Goal: Task Accomplishment & Management: Manage account settings

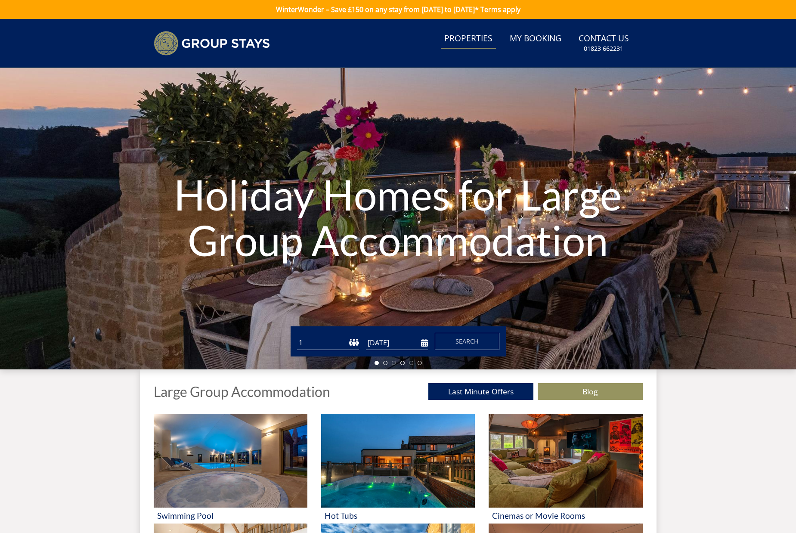
click at [481, 36] on link "Properties" at bounding box center [468, 38] width 55 height 19
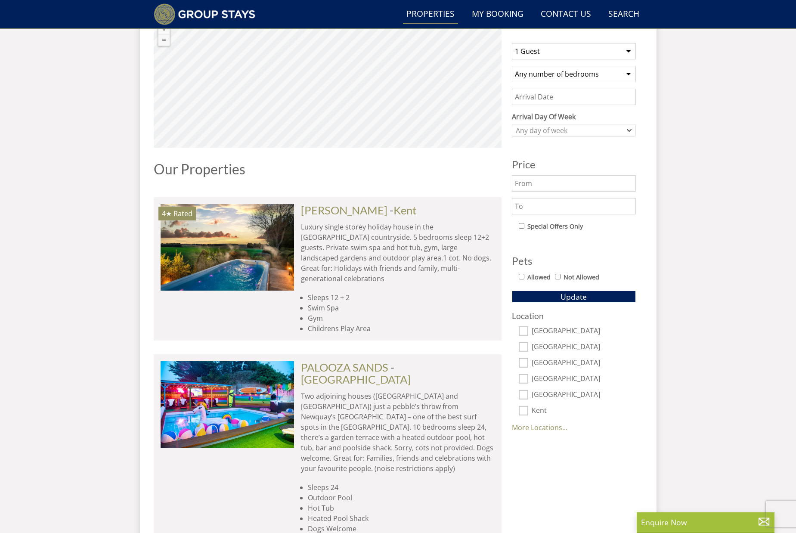
scroll to position [920, 0]
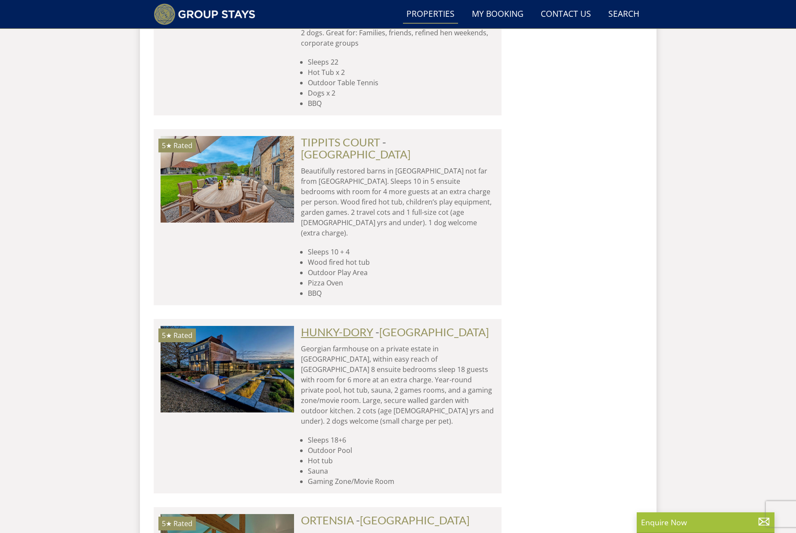
click at [359, 326] on link "HUNKY-DORY" at bounding box center [337, 332] width 72 height 13
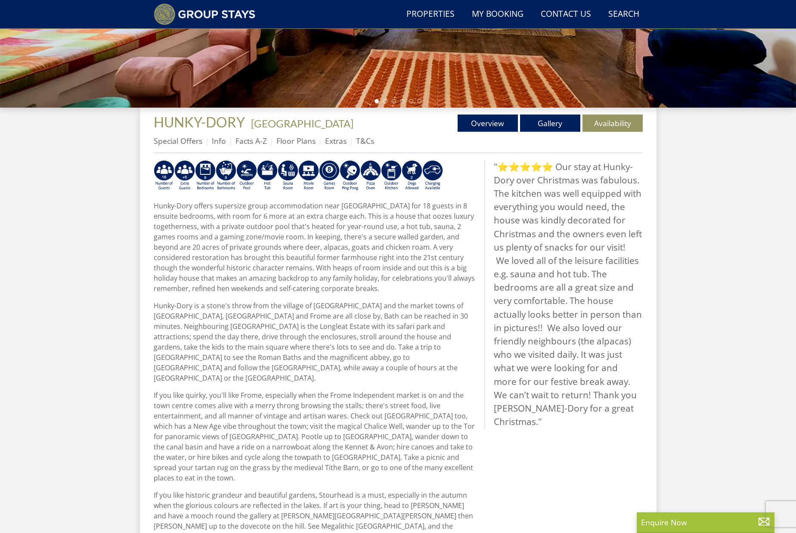
scroll to position [246, 0]
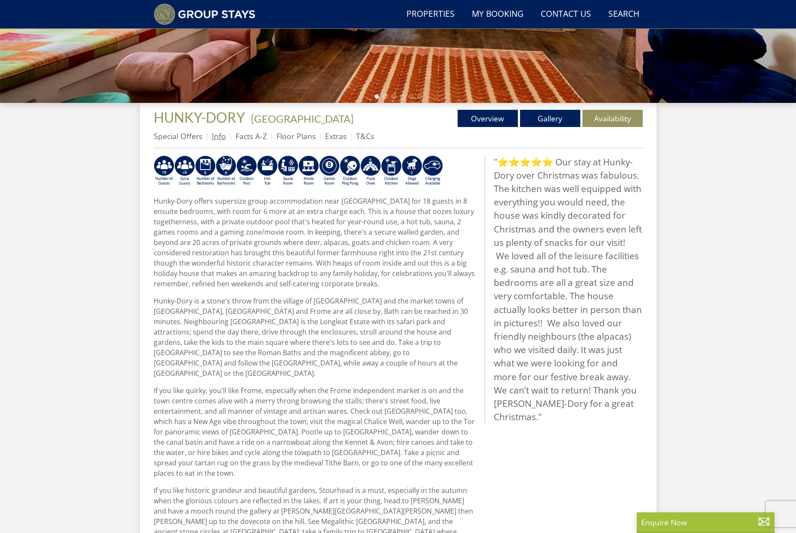
click at [216, 138] on link "Info" at bounding box center [219, 136] width 14 height 10
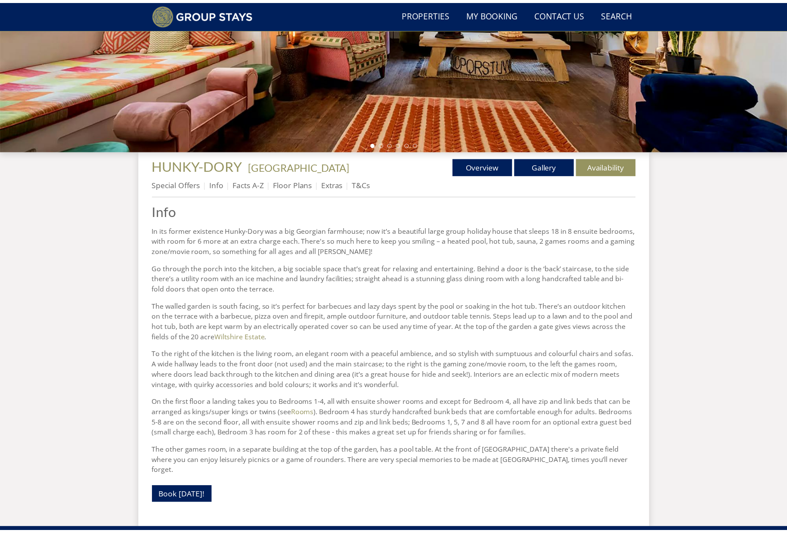
scroll to position [206, 0]
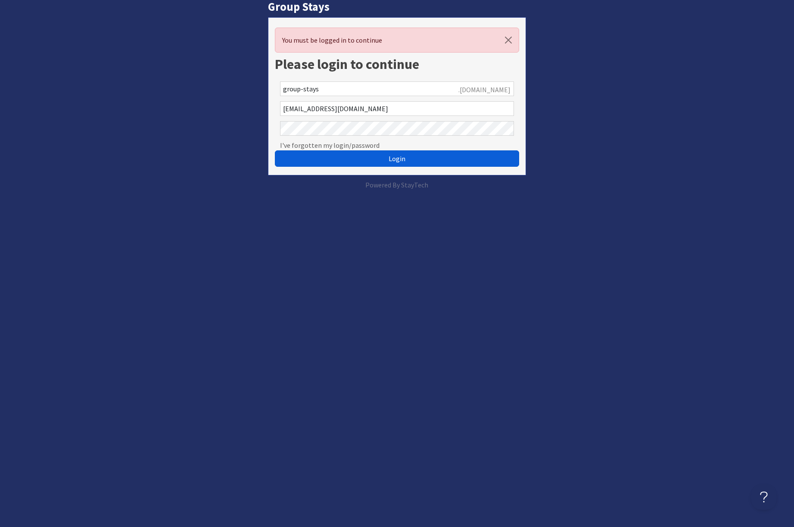
click at [431, 158] on button "Login" at bounding box center [397, 158] width 244 height 16
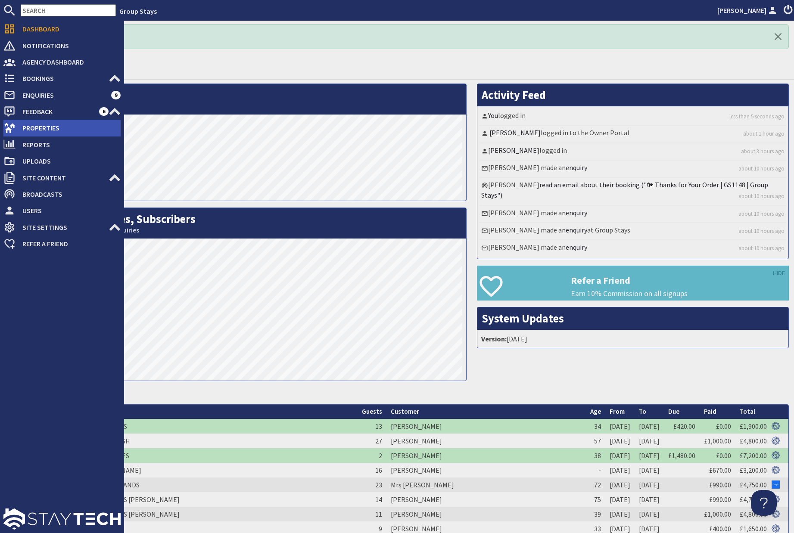
click at [47, 122] on span "Properties" at bounding box center [68, 128] width 105 height 14
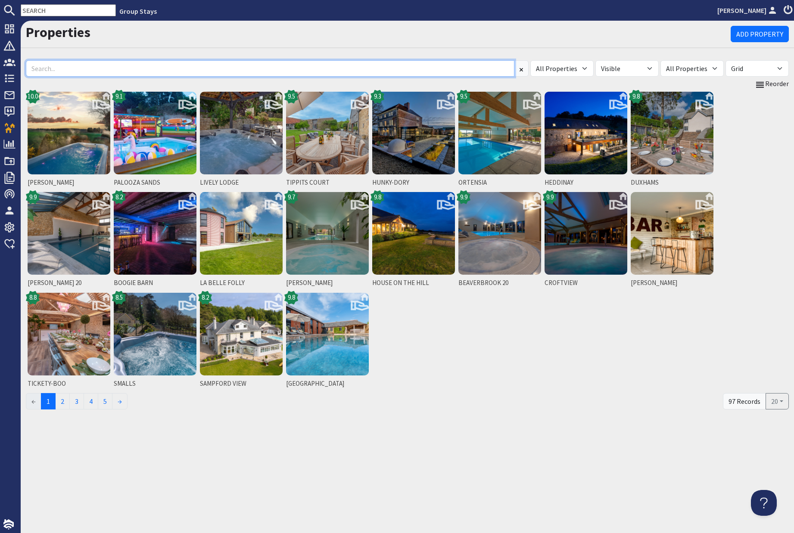
click at [199, 70] on input at bounding box center [270, 68] width 488 height 16
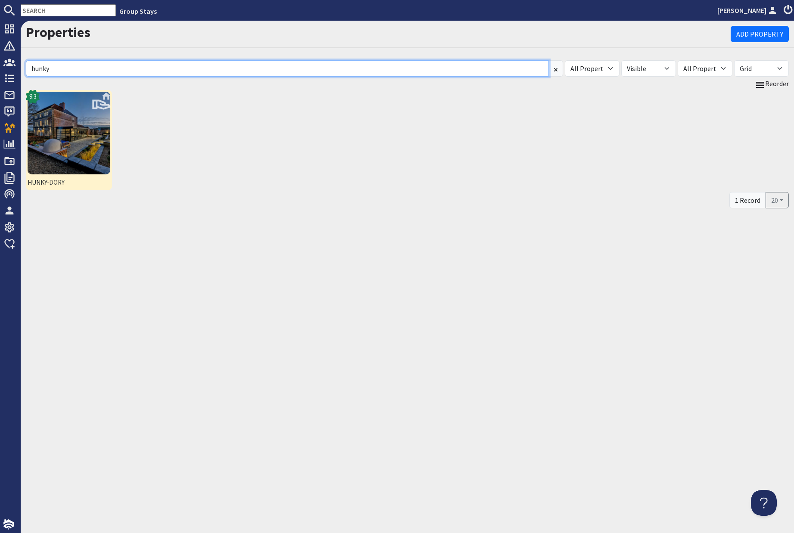
type input "hunky"
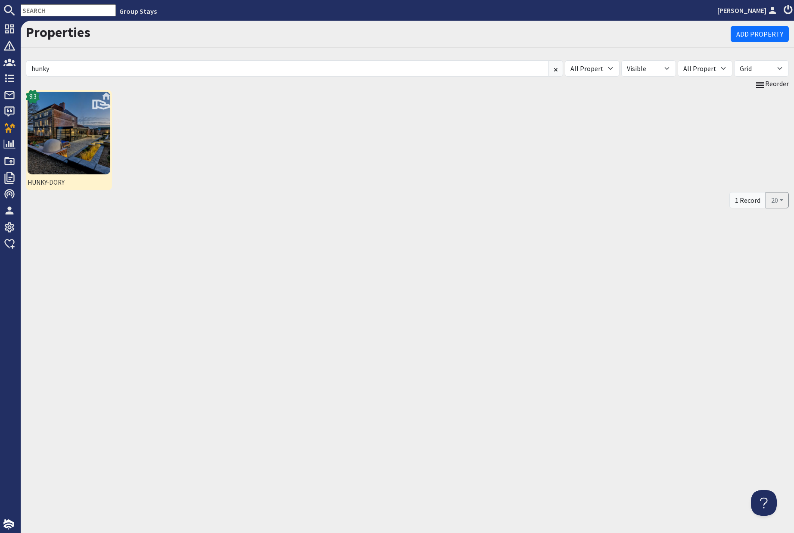
click at [56, 135] on img at bounding box center [69, 133] width 83 height 83
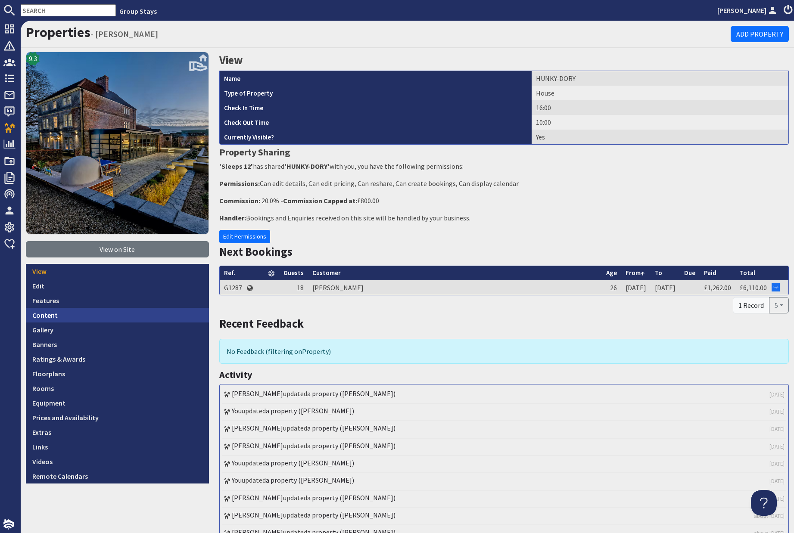
click at [55, 313] on link "Content" at bounding box center [117, 315] width 183 height 15
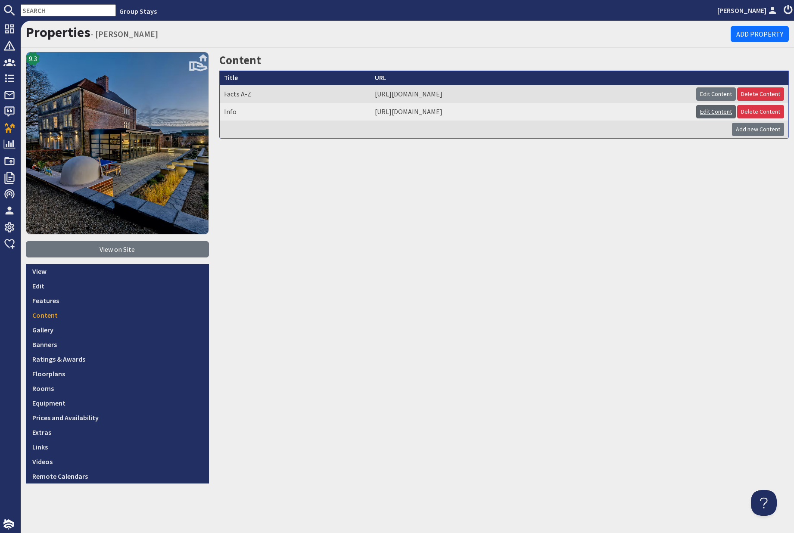
click at [715, 111] on link "Edit Content" at bounding box center [716, 111] width 40 height 13
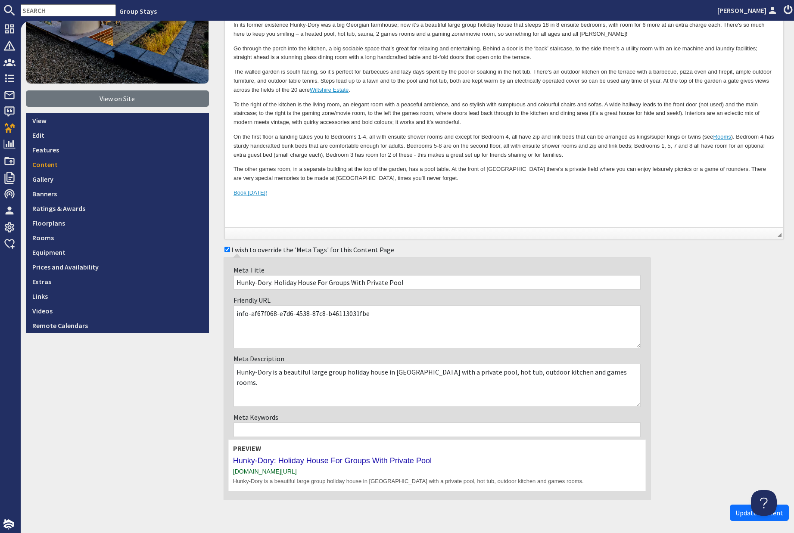
scroll to position [186, 0]
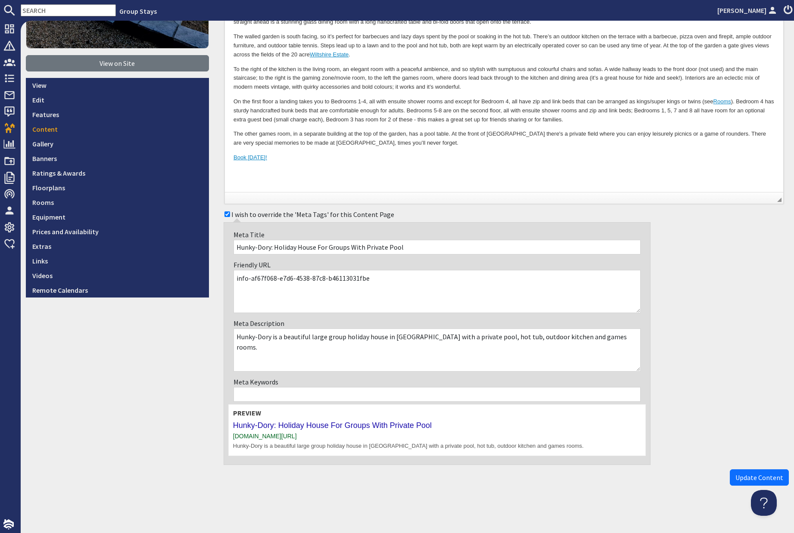
drag, startPoint x: 368, startPoint y: 276, endPoint x: 245, endPoint y: 279, distance: 123.6
click at [245, 279] on textarea "info-af67f068-e7d6-4538-87c8-b46113031fbe" at bounding box center [436, 291] width 407 height 43
type textarea "info"
click at [735, 478] on span "Update Content" at bounding box center [759, 477] width 48 height 9
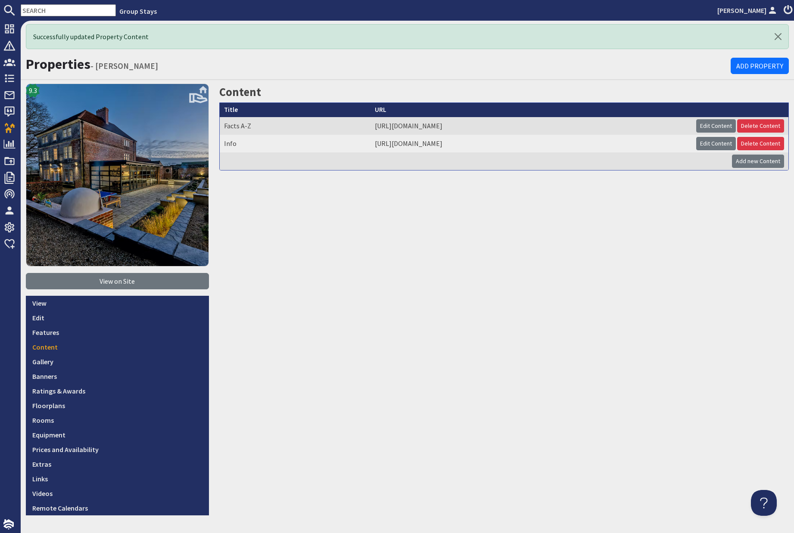
drag, startPoint x: 469, startPoint y: 145, endPoint x: 264, endPoint y: 146, distance: 204.6
click at [370, 146] on td "[URL][DOMAIN_NAME]" at bounding box center [530, 144] width 321 height 18
copy td "[URL][DOMAIN_NAME]"
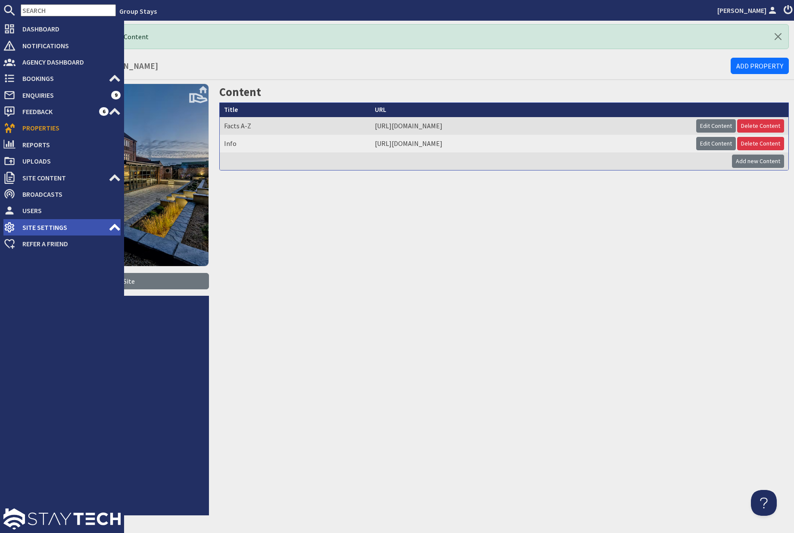
click at [72, 226] on span "Site Settings" at bounding box center [62, 227] width 93 height 14
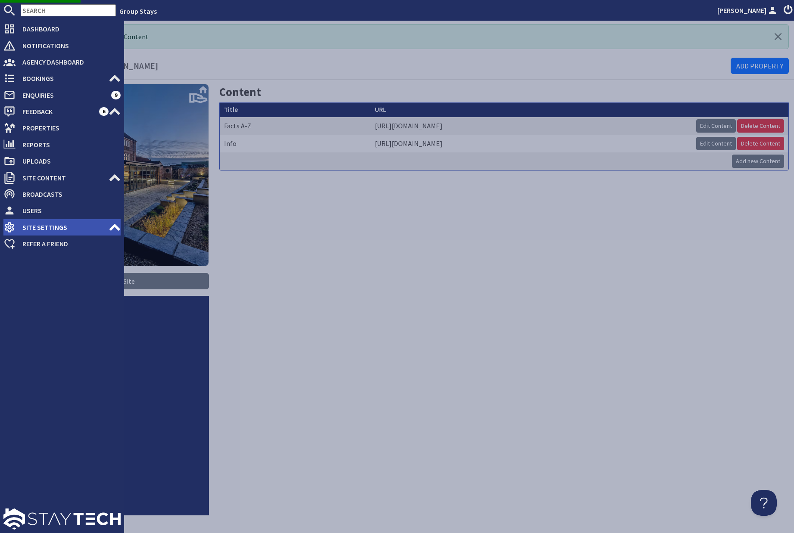
click at [114, 228] on icon at bounding box center [115, 227] width 12 height 12
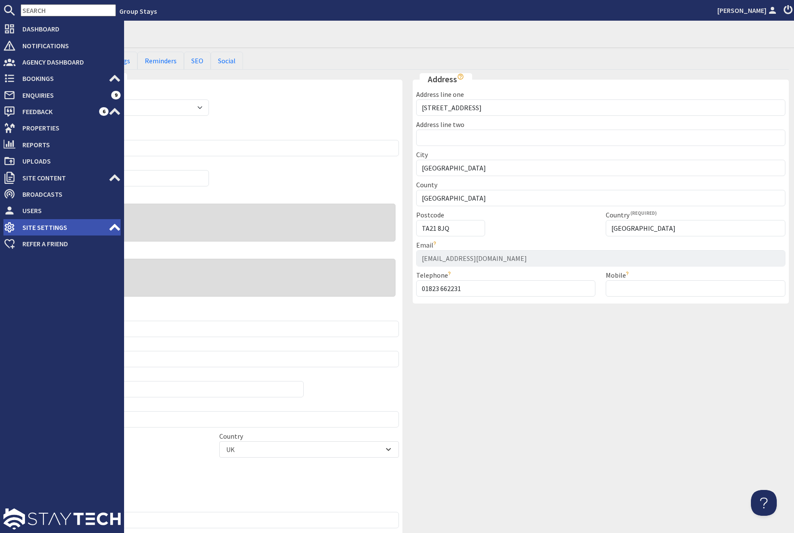
click at [113, 227] on use at bounding box center [114, 227] width 11 height 7
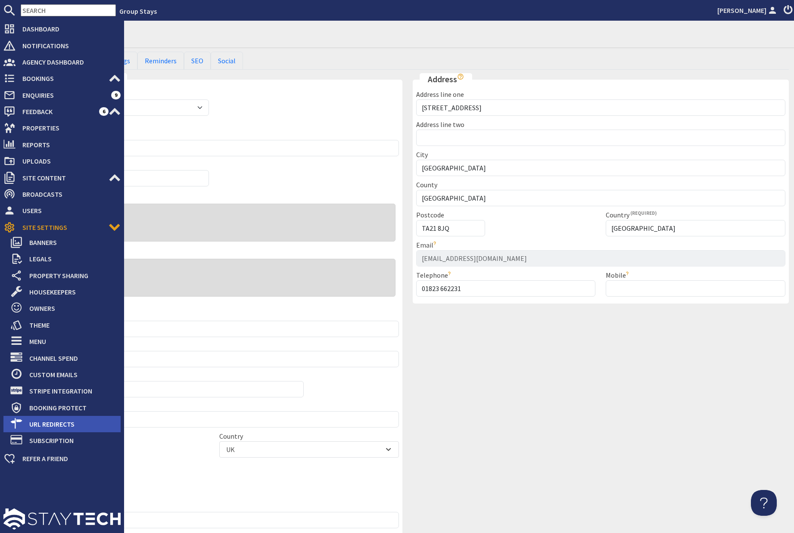
click at [61, 422] on span "URL Redirects" at bounding box center [71, 424] width 98 height 14
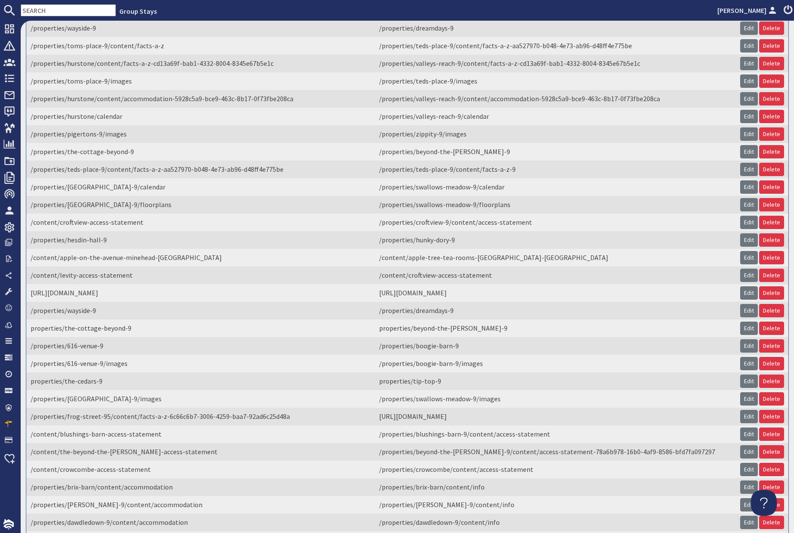
scroll to position [1021, 0]
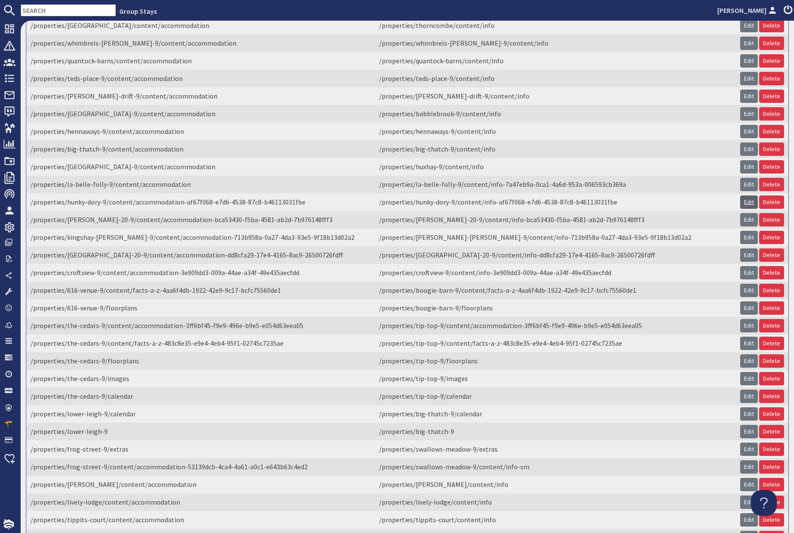
click at [743, 209] on link "Edit" at bounding box center [749, 202] width 18 height 13
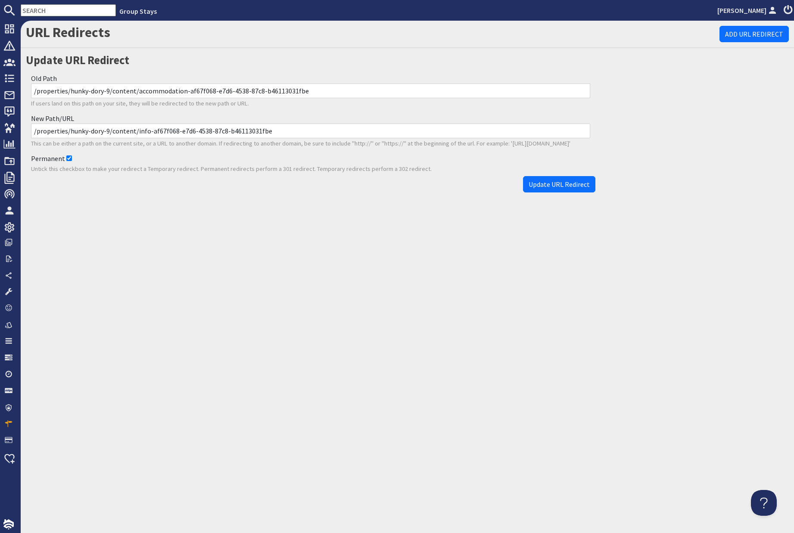
drag, startPoint x: 279, startPoint y: 130, endPoint x: 147, endPoint y: 127, distance: 132.2
click at [147, 127] on input "/properties/hunky-dory-9/content/info-af67f068-e7d6-4538-87c8-b46113031fbe" at bounding box center [310, 131] width 559 height 15
type input "/properties/hunky-dory-9/content/info"
click at [565, 189] on span "Update URL Redirect" at bounding box center [558, 184] width 61 height 9
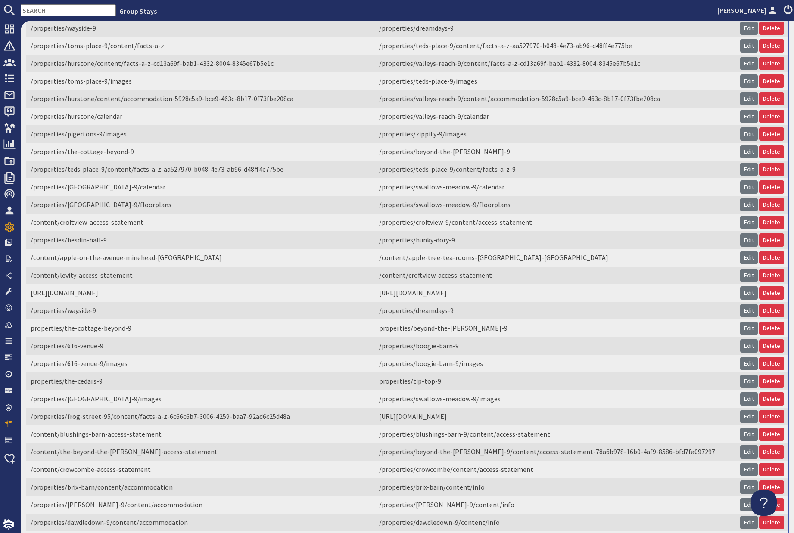
scroll to position [1021, 0]
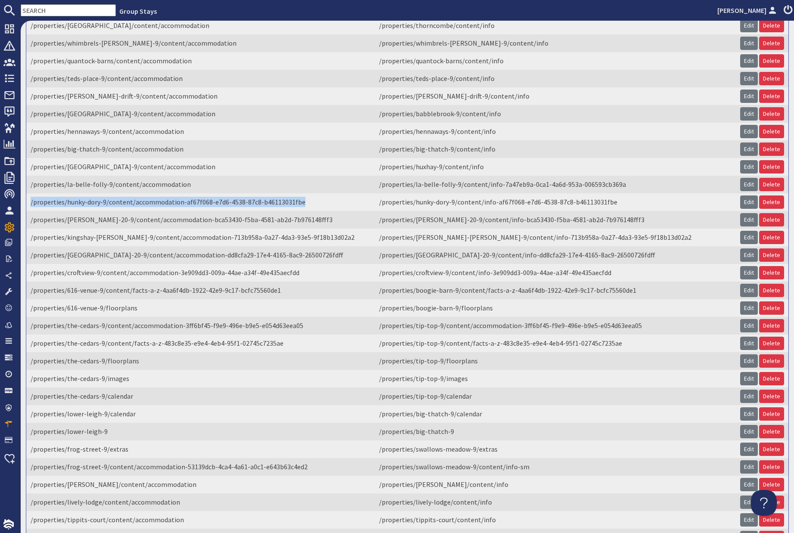
drag, startPoint x: 153, startPoint y: 289, endPoint x: 31, endPoint y: 279, distance: 122.2
click at [31, 211] on td "/properties/hunky-dory-9/content/accommodation-af67f068-e7d6-4538-87c8-b4611303…" at bounding box center [200, 202] width 348 height 18
copy td "/properties/hunky-dory-9/content/accommodation-af67f068-e7d6-4538-87c8-b4611303…"
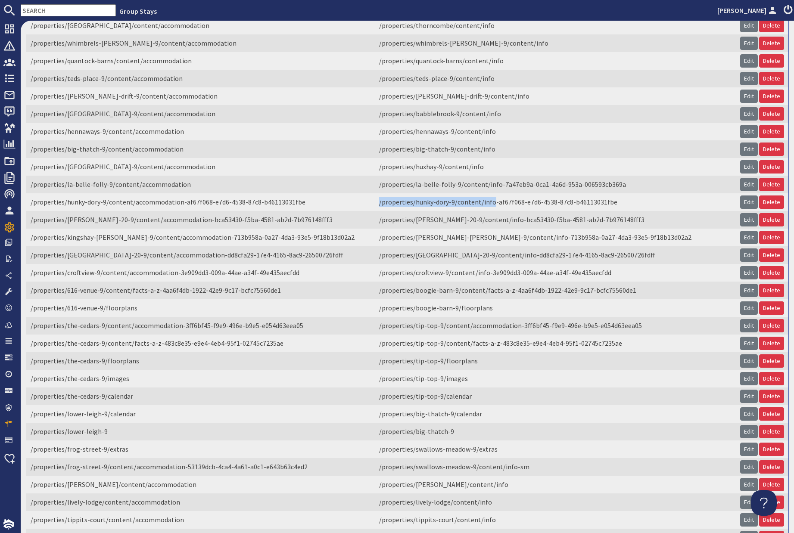
drag, startPoint x: 313, startPoint y: 282, endPoint x: 201, endPoint y: 280, distance: 112.0
click at [375, 211] on td "/properties/hunky-dory-9/content/info-af67f068-e7d6-4538-87c8-b46113031fbe" at bounding box center [555, 202] width 361 height 18
copy td "/properties/hunky-dory-9/content/info"
click at [764, 209] on link "Delete" at bounding box center [771, 202] width 25 height 13
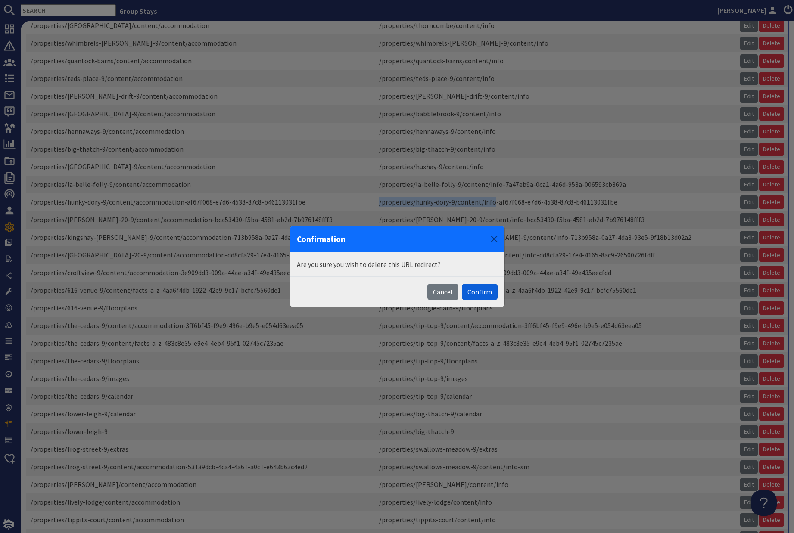
click at [472, 292] on button "Confirm" at bounding box center [480, 292] width 36 height 16
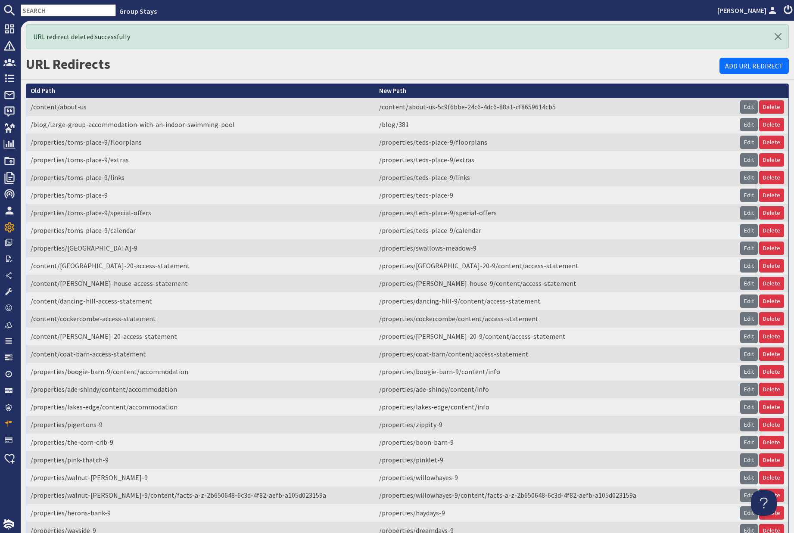
scroll to position [0, 0]
click at [727, 68] on link "Add URL Redirect" at bounding box center [753, 66] width 69 height 16
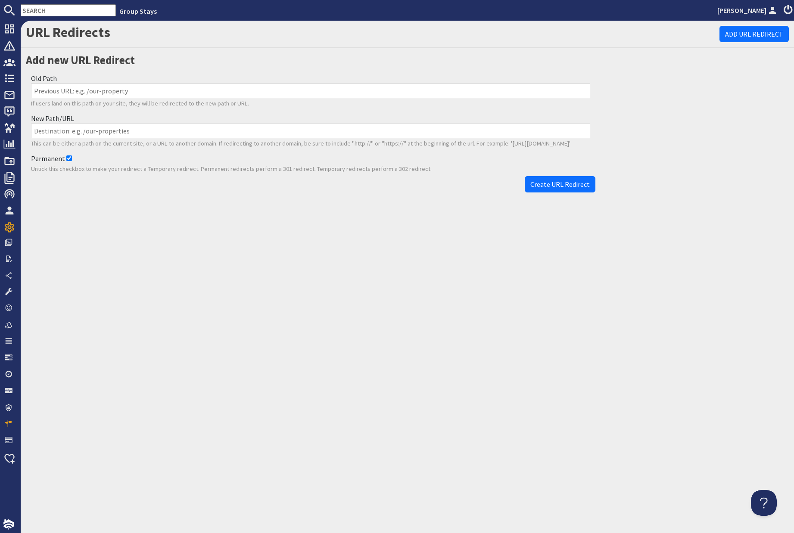
click at [204, 94] on input "Old Path" at bounding box center [310, 91] width 559 height 15
paste input "/properties/hunky-dory-9/content/accommodation-af67f068-e7d6-4538-87c8-b4611303…"
type input "/properties/hunky-dory-9/content/accommodation-af67f068-e7d6-4538-87c8-b4611303…"
drag, startPoint x: 125, startPoint y: 132, endPoint x: 139, endPoint y: 134, distance: 13.8
click at [125, 132] on input "New Path/URL" at bounding box center [310, 131] width 559 height 15
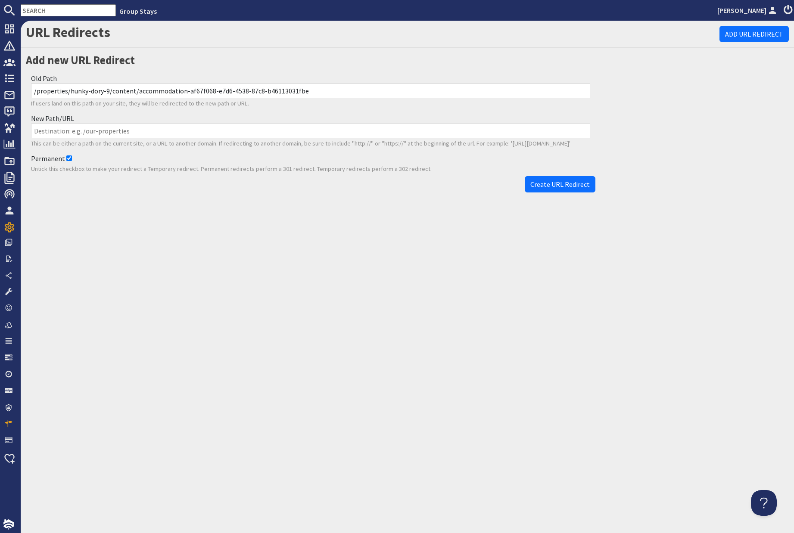
paste input "/properties/hunky-dory-9/content/info"
type input "/properties/hunky-dory-9/content/info"
click at [564, 189] on span "Create URL Redirect" at bounding box center [559, 184] width 59 height 9
